Goal: Information Seeking & Learning: Learn about a topic

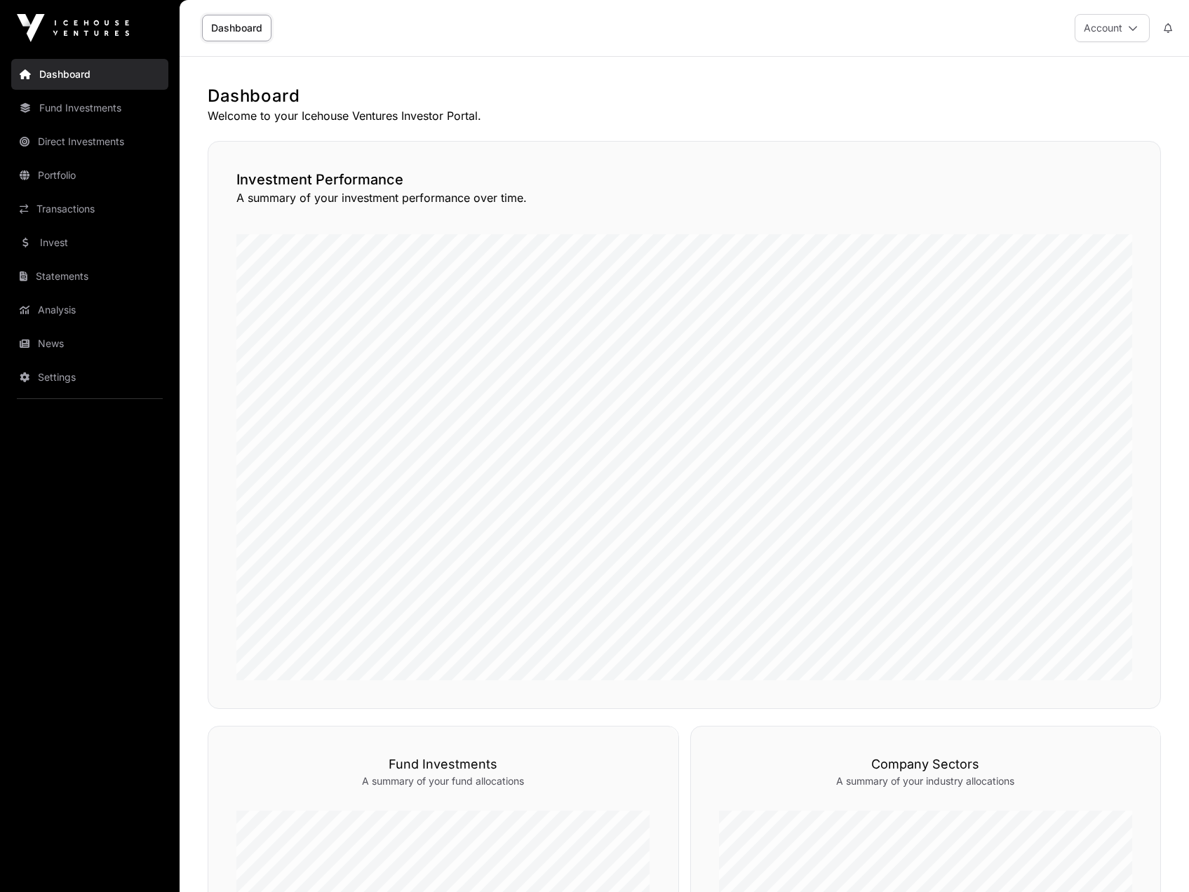
scroll to position [281, 0]
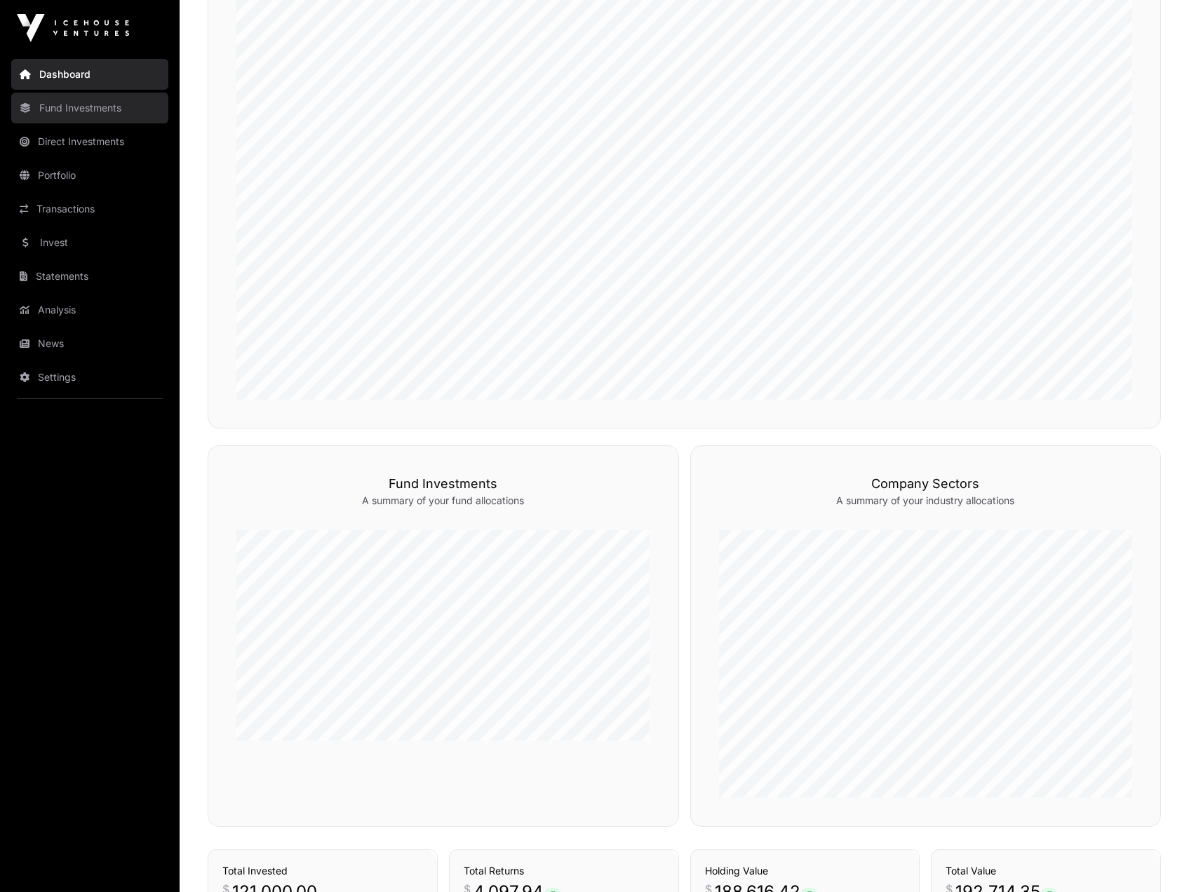
click at [69, 115] on link "Fund Investments" at bounding box center [89, 108] width 157 height 31
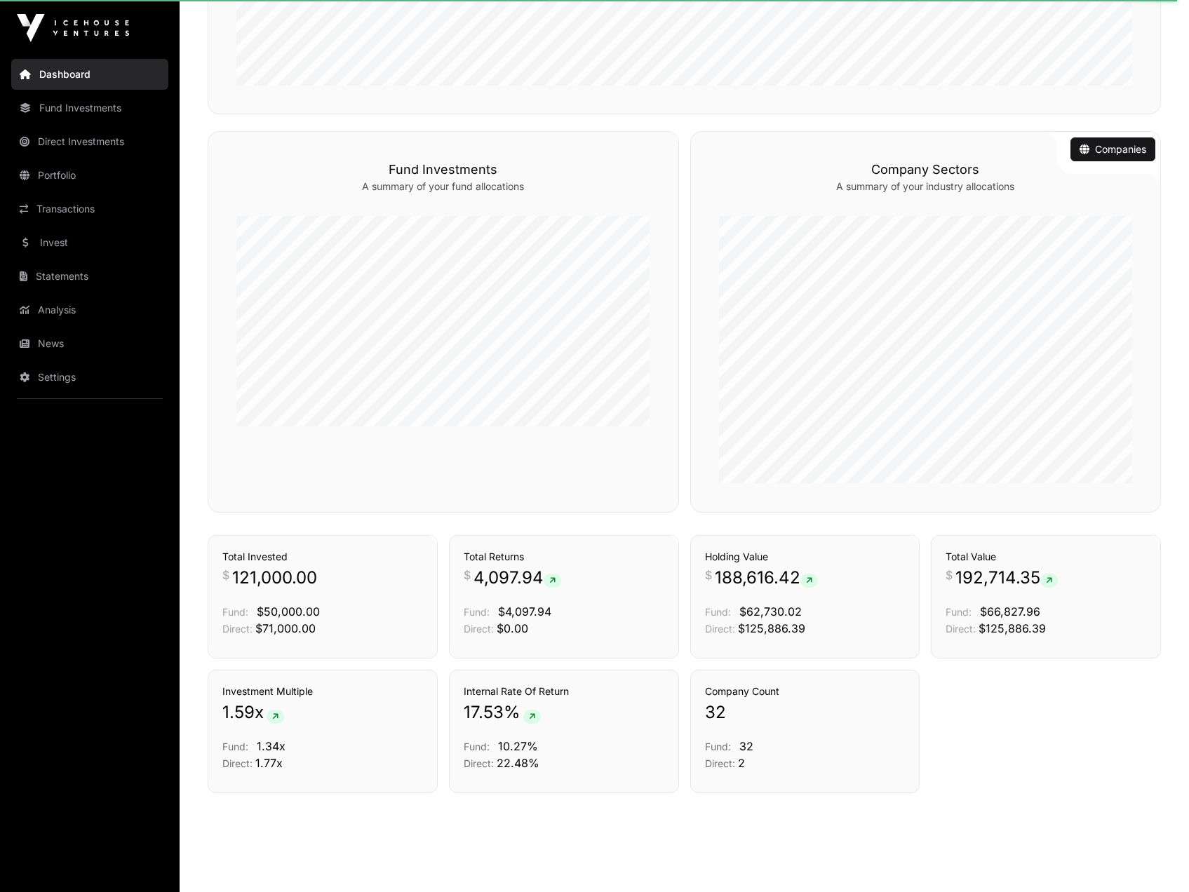
scroll to position [614, 0]
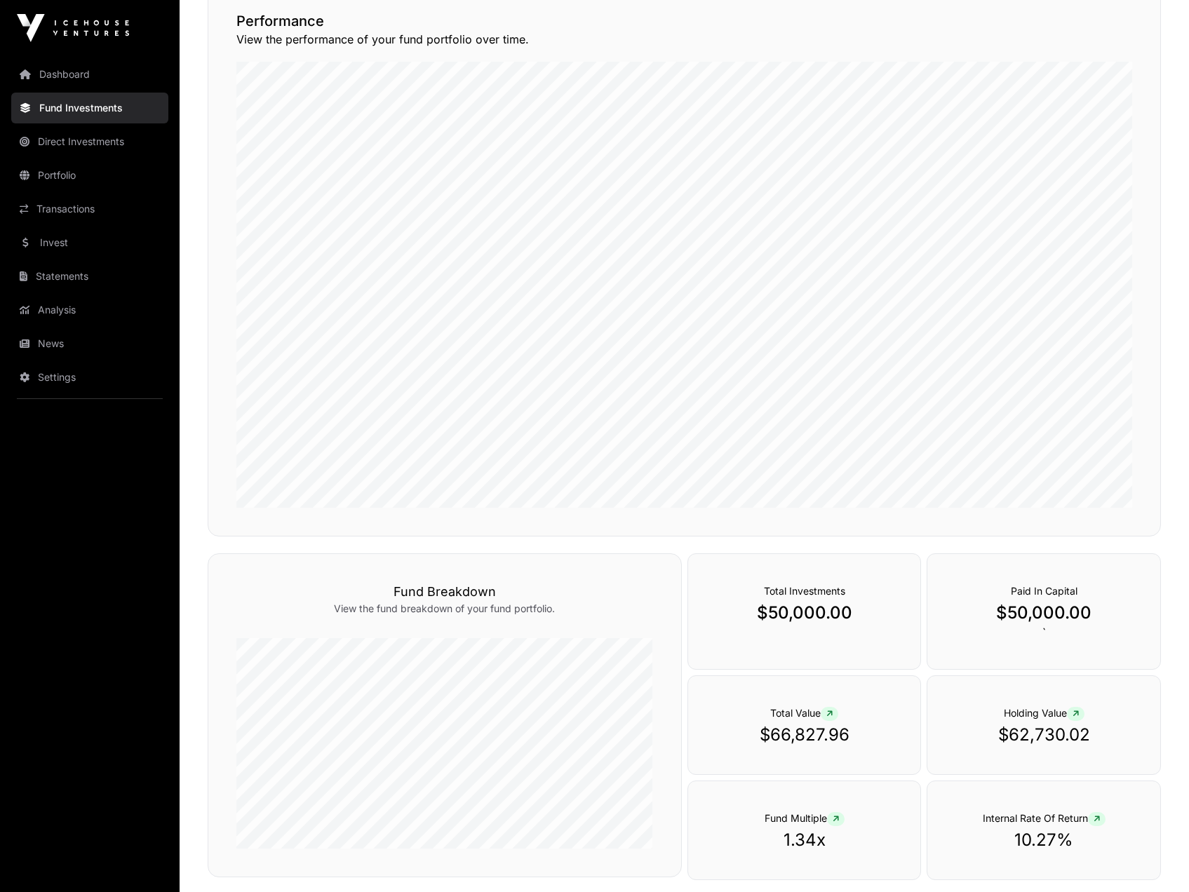
scroll to position [204, 0]
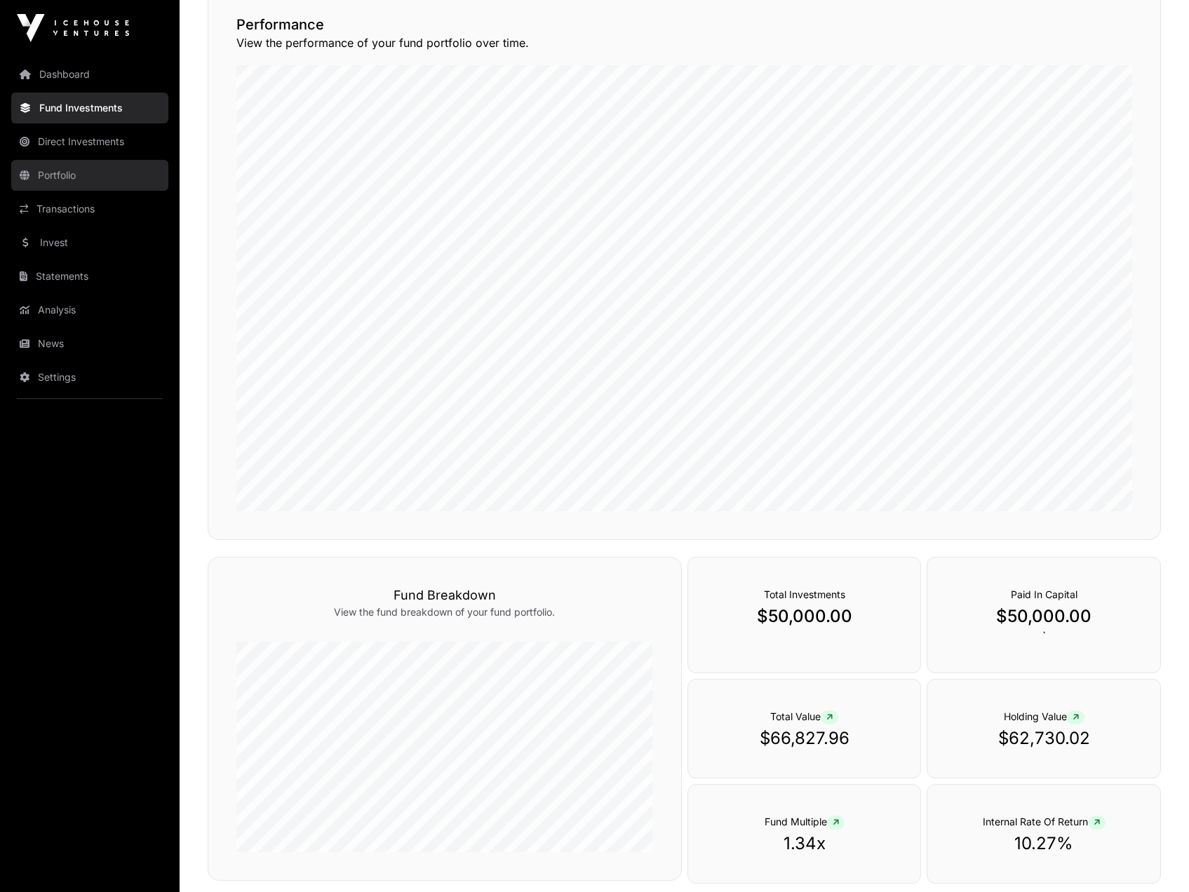
click at [62, 175] on link "Portfolio" at bounding box center [89, 175] width 157 height 31
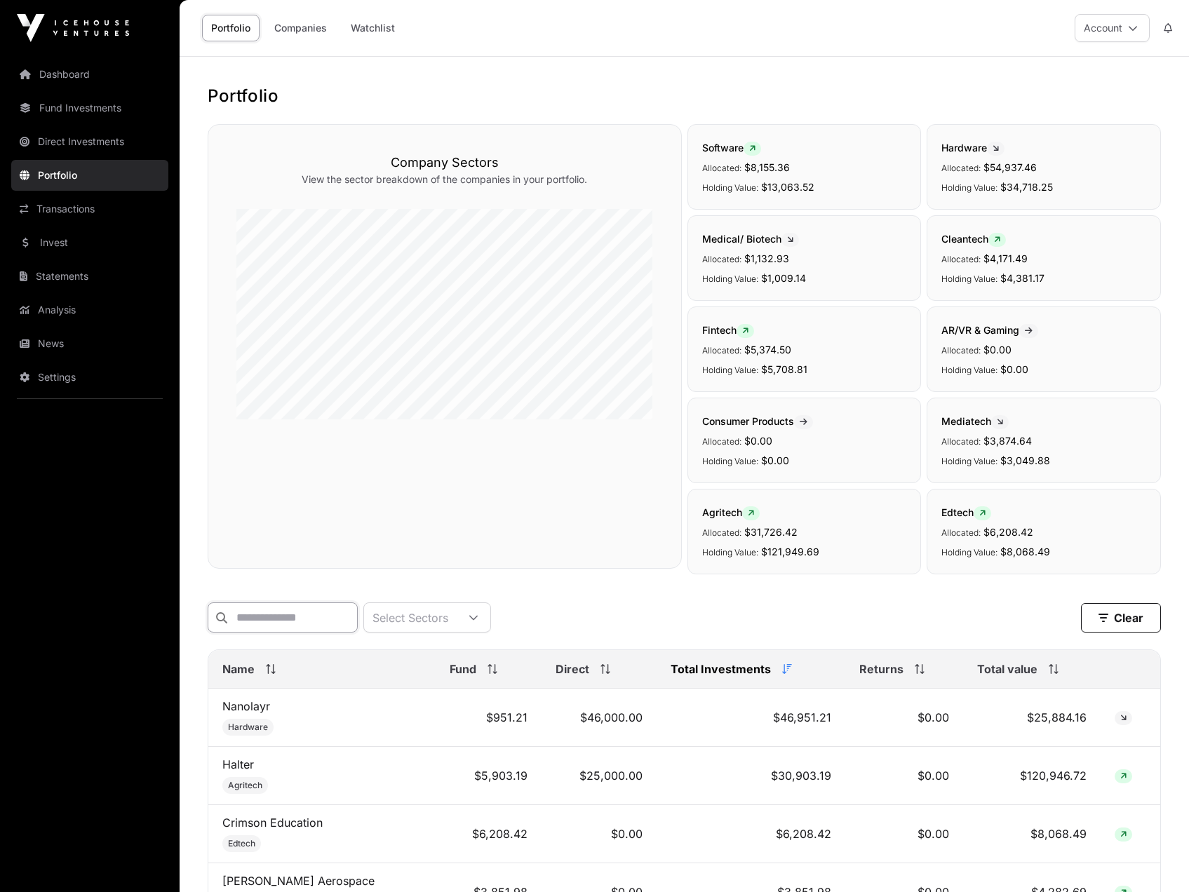
click at [334, 619] on input "text" at bounding box center [283, 618] width 150 height 30
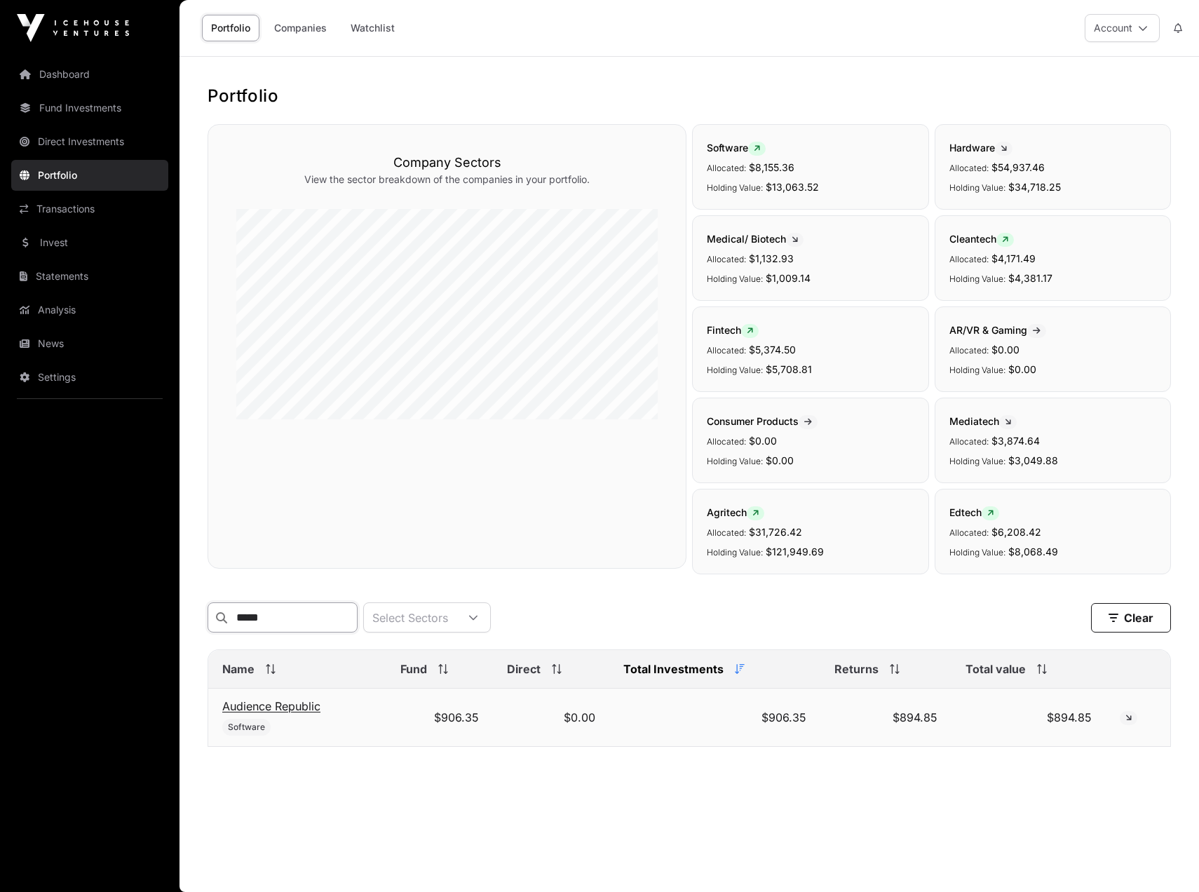
type input "*****"
click at [266, 713] on link "Audience Republic" at bounding box center [271, 706] width 98 height 14
